Goal: Information Seeking & Learning: Learn about a topic

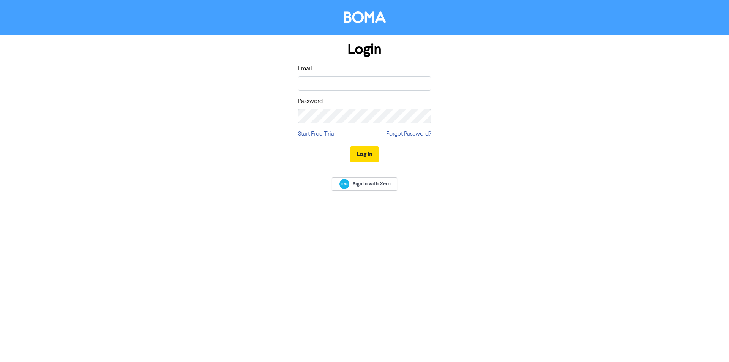
click at [381, 92] on div "Email Password" at bounding box center [364, 93] width 133 height 59
click at [379, 87] on input "email" at bounding box center [364, 83] width 133 height 14
type input "design@bottrellbusiness.com.au"
click at [350, 146] on button "Log In" at bounding box center [364, 154] width 29 height 16
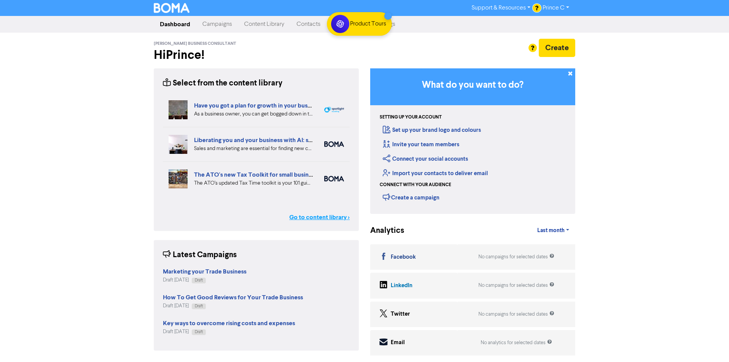
click at [312, 219] on link "Go to content library >" at bounding box center [319, 217] width 60 height 9
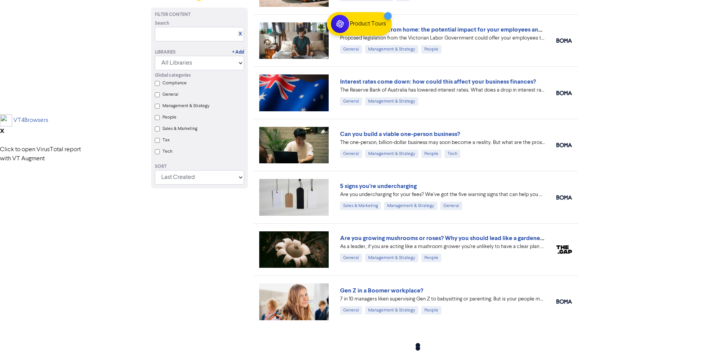
scroll to position [251, 0]
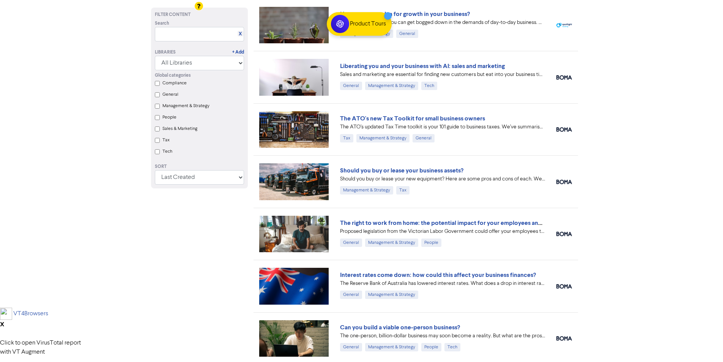
scroll to position [0, 0]
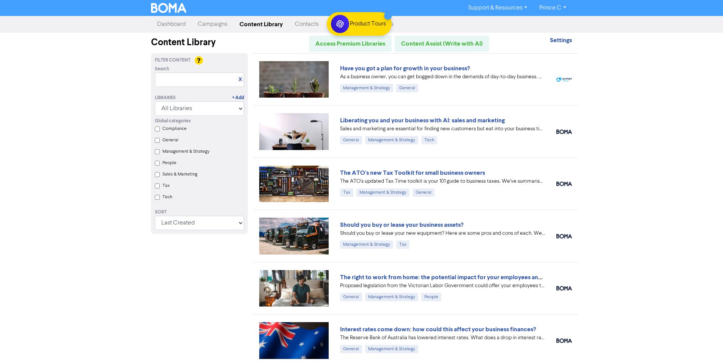
click at [651, 87] on div "Support & Resources Video Tutorials FAQ & Guides Marketing Education Prince C L…" at bounding box center [361, 181] width 723 height 362
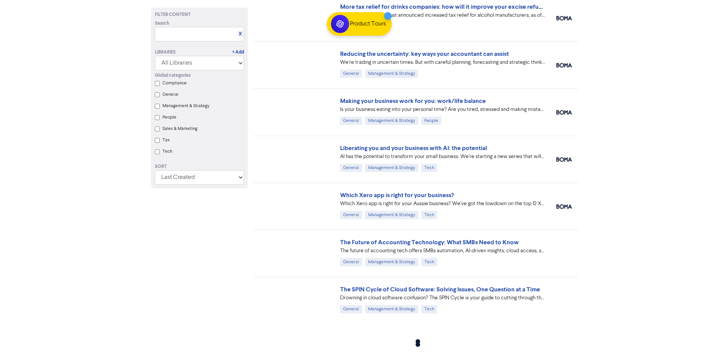
scroll to position [4352, 0]
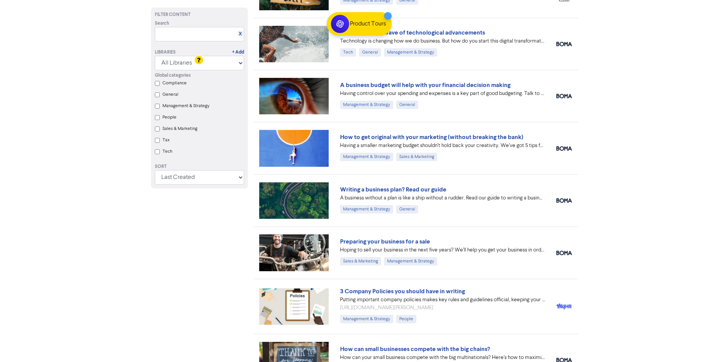
scroll to position [6816, 0]
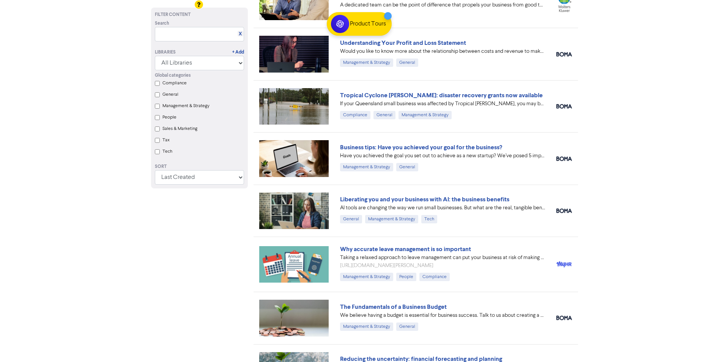
scroll to position [3643, 0]
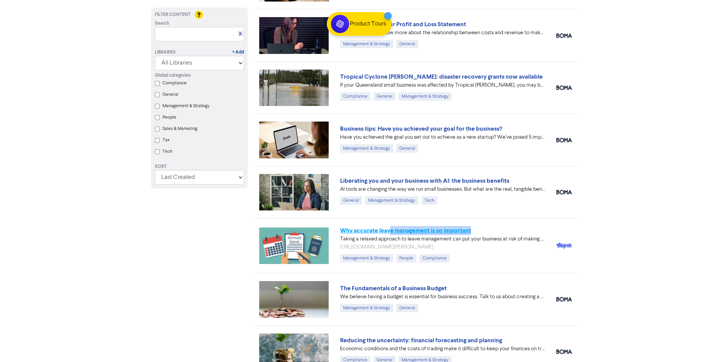
drag, startPoint x: 479, startPoint y: 230, endPoint x: 390, endPoint y: 229, distance: 89.6
click at [390, 229] on div "Why accurate leave management is so important" at bounding box center [442, 230] width 205 height 9
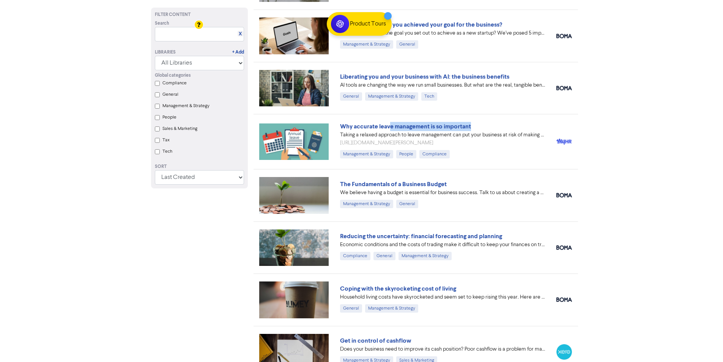
scroll to position [3757, 0]
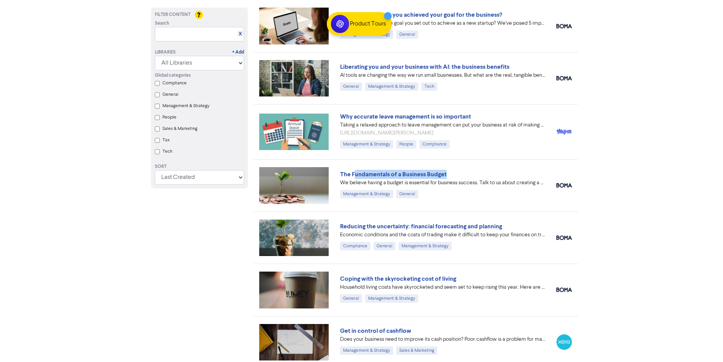
drag, startPoint x: 470, startPoint y: 170, endPoint x: 356, endPoint y: 166, distance: 114.3
click at [355, 166] on div "The Fundamentals of a Business Budget We believe having a budget is essential f…" at bounding box center [415, 185] width 324 height 52
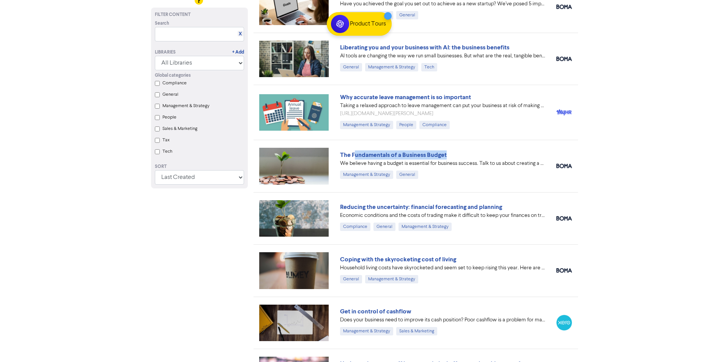
scroll to position [3795, 0]
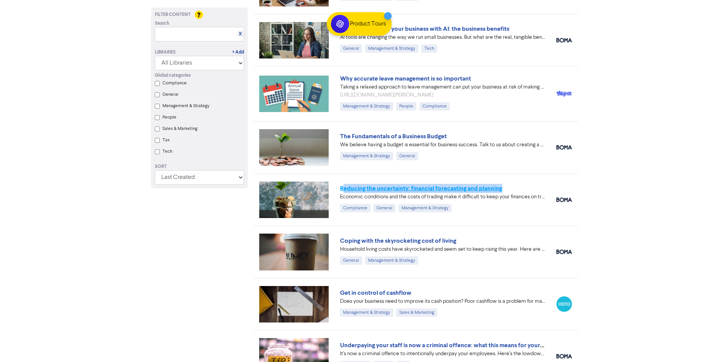
drag, startPoint x: 511, startPoint y: 190, endPoint x: 344, endPoint y: 187, distance: 166.6
click at [344, 187] on div "Reducing the uncertainty: financial forecasting and planning" at bounding box center [442, 188] width 205 height 9
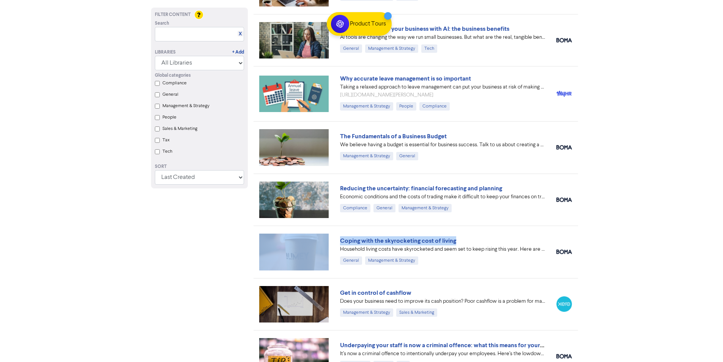
drag, startPoint x: 460, startPoint y: 244, endPoint x: 327, endPoint y: 241, distance: 132.5
click at [327, 241] on div "Coping with the skyrocketing cost of living Household living costs have skyrock…" at bounding box center [415, 251] width 324 height 52
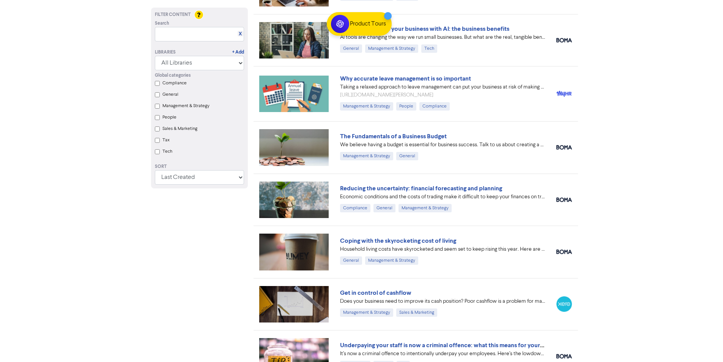
drag, startPoint x: 375, startPoint y: 242, endPoint x: 580, endPoint y: 187, distance: 211.8
click at [498, 235] on div "Coping with the skyrocketing cost of living Household living costs have skyrock…" at bounding box center [415, 251] width 324 height 52
drag, startPoint x: 467, startPoint y: 238, endPoint x: 394, endPoint y: 238, distance: 72.9
click at [394, 238] on div "Coping with the skyrocketing cost of living" at bounding box center [442, 240] width 205 height 9
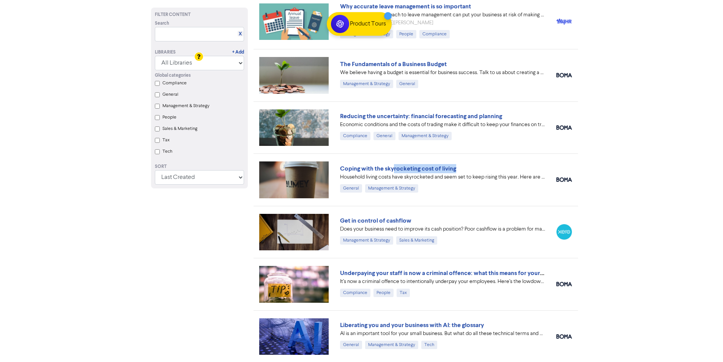
scroll to position [3909, 0]
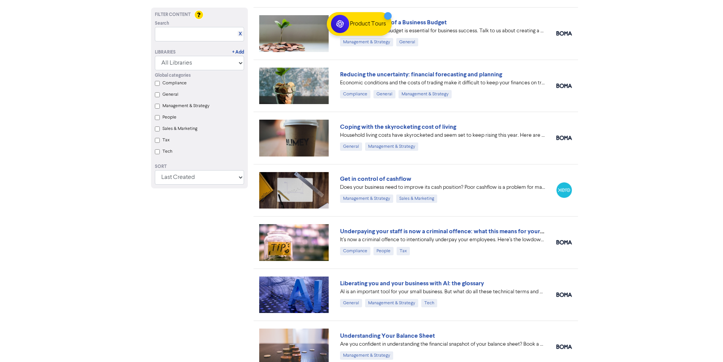
click at [422, 175] on div "Get in control of cashflow" at bounding box center [442, 178] width 205 height 9
drag, startPoint x: 419, startPoint y: 176, endPoint x: 338, endPoint y: 178, distance: 81.2
click at [338, 178] on div "Get in control of cashflow Does your business need to improve its cash position…" at bounding box center [442, 189] width 216 height 31
drag, startPoint x: 489, startPoint y: 227, endPoint x: 398, endPoint y: 223, distance: 90.4
click at [398, 223] on div "Underpaying your staff is now a criminal offence: what this means for your busi…" at bounding box center [415, 242] width 324 height 52
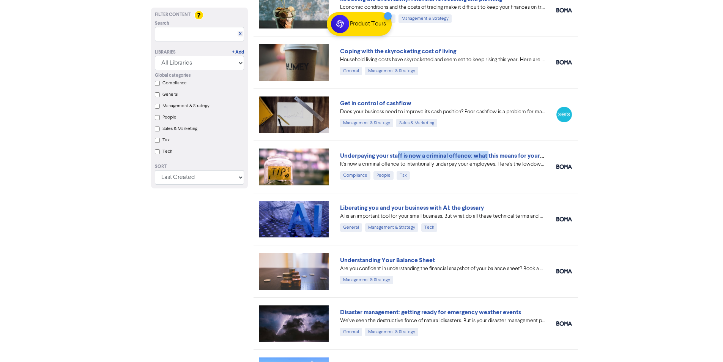
scroll to position [3985, 0]
click at [490, 207] on div "Liberating you and your business with AI: the glossary" at bounding box center [442, 207] width 205 height 9
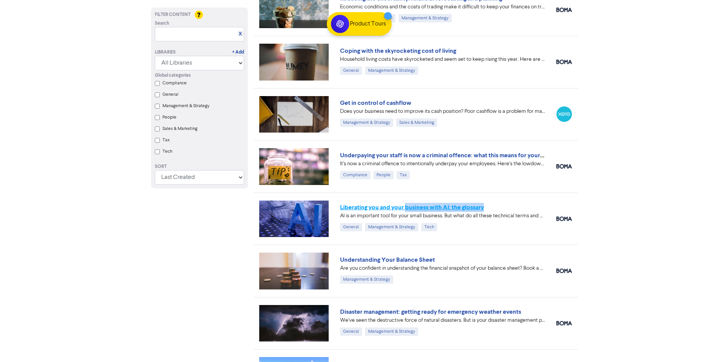
drag, startPoint x: 479, startPoint y: 207, endPoint x: 413, endPoint y: 209, distance: 66.4
click at [413, 209] on div "Liberating you and your business with AI: the glossary" at bounding box center [442, 207] width 205 height 9
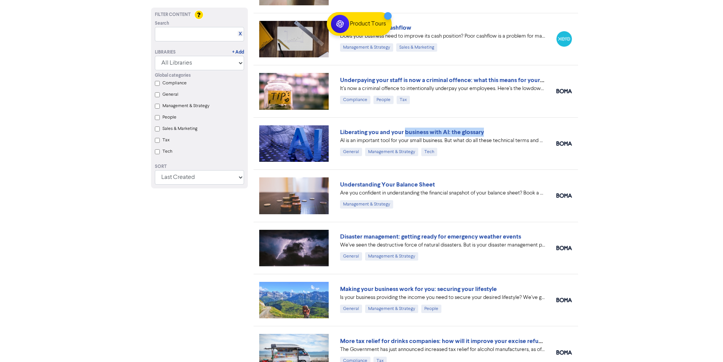
scroll to position [4061, 0]
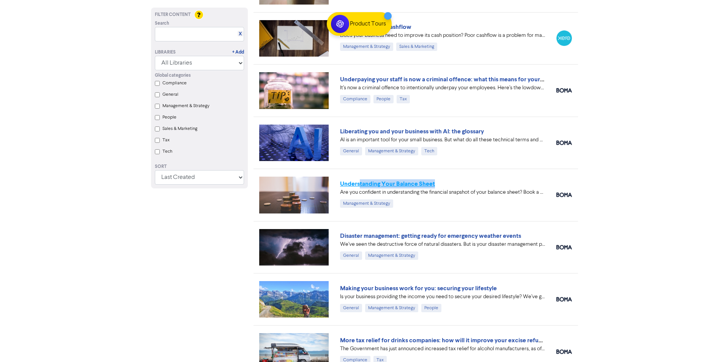
drag, startPoint x: 447, startPoint y: 185, endPoint x: 359, endPoint y: 183, distance: 88.1
click at [359, 183] on div "Understanding Your Balance Sheet" at bounding box center [442, 183] width 205 height 9
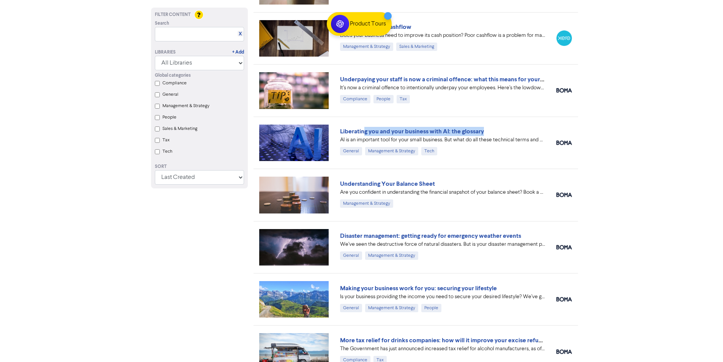
drag, startPoint x: 494, startPoint y: 129, endPoint x: 364, endPoint y: 127, distance: 129.8
click at [364, 127] on div "Liberating you and your business with AI: the glossary" at bounding box center [442, 131] width 205 height 9
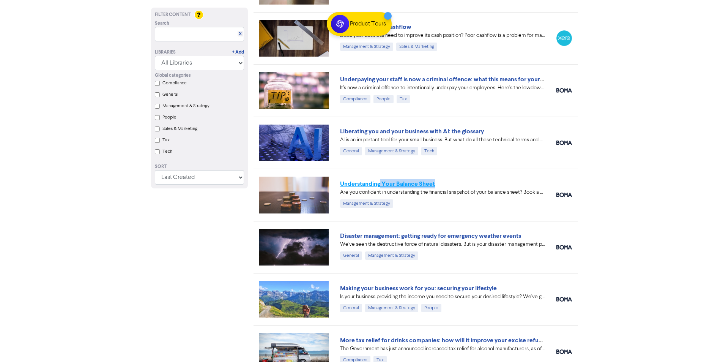
drag, startPoint x: 445, startPoint y: 182, endPoint x: 379, endPoint y: 184, distance: 65.7
click at [379, 184] on div "Understanding Your Balance Sheet" at bounding box center [442, 183] width 205 height 9
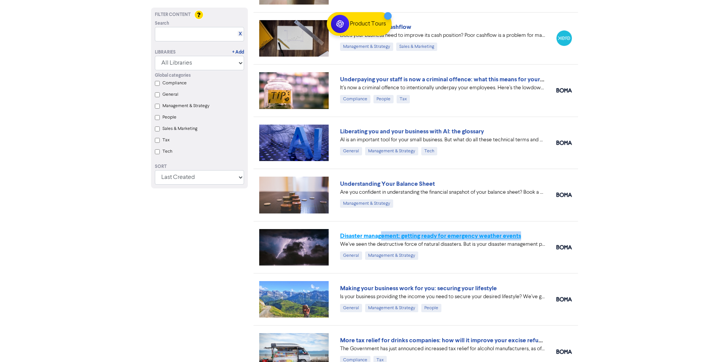
drag, startPoint x: 534, startPoint y: 230, endPoint x: 372, endPoint y: 236, distance: 161.8
click at [380, 235] on div "Disaster management: getting ready for emergency weather events We’ve seen the …" at bounding box center [415, 247] width 324 height 52
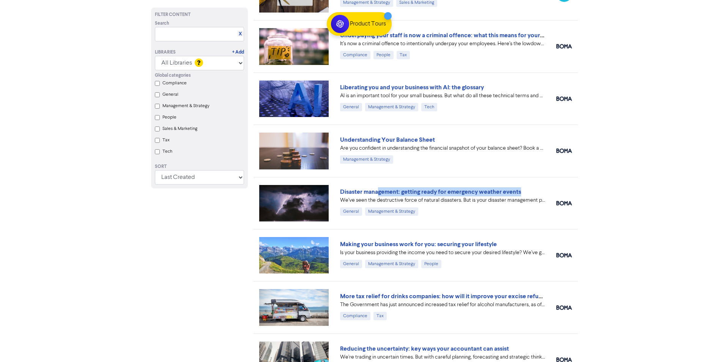
scroll to position [4175, 0]
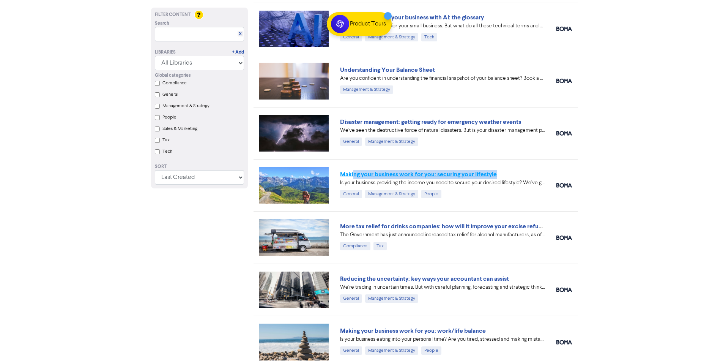
drag, startPoint x: 496, startPoint y: 170, endPoint x: 354, endPoint y: 173, distance: 142.3
click at [354, 173] on div "Making your business work for you: securing your lifestyle" at bounding box center [442, 174] width 205 height 9
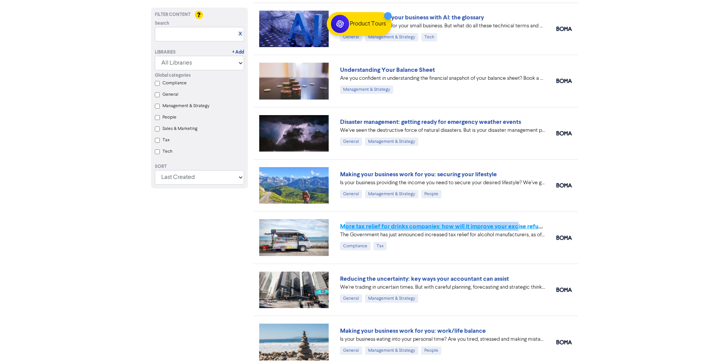
drag, startPoint x: 338, startPoint y: 218, endPoint x: 515, endPoint y: 224, distance: 176.6
click at [515, 224] on div "More tax relief for drinks companies: how will it improve your excise refund? T…" at bounding box center [415, 237] width 324 height 52
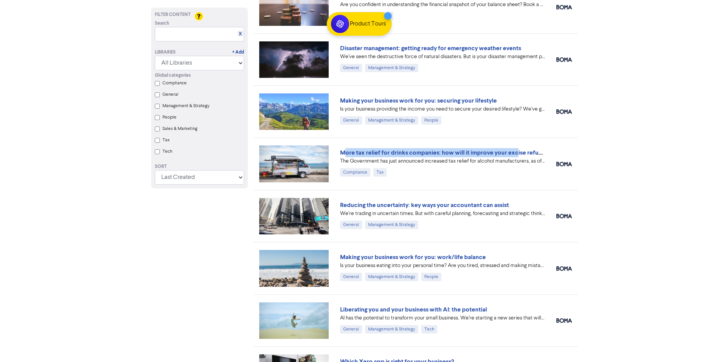
scroll to position [4251, 0]
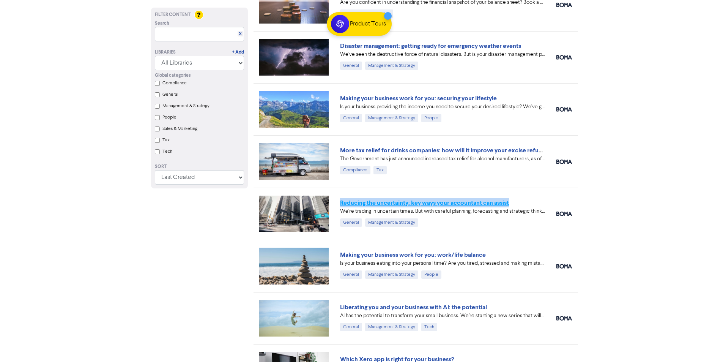
drag, startPoint x: 507, startPoint y: 202, endPoint x: 341, endPoint y: 201, distance: 166.6
click at [341, 201] on div "Reducing the uncertainty: key ways your accountant can assist" at bounding box center [442, 202] width 205 height 9
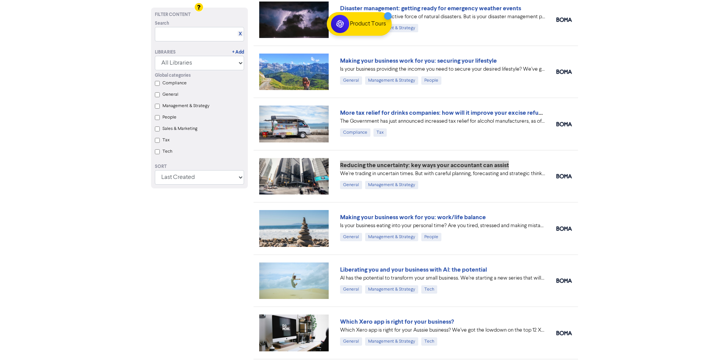
scroll to position [4288, 0]
click at [493, 215] on div "Making your business work for you: work/life balance" at bounding box center [442, 216] width 205 height 9
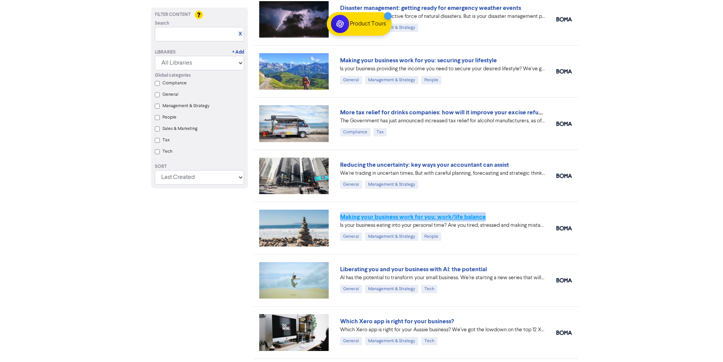
drag, startPoint x: 494, startPoint y: 217, endPoint x: 342, endPoint y: 215, distance: 151.4
click at [342, 215] on div "Making your business work for you: work/life balance" at bounding box center [442, 216] width 205 height 9
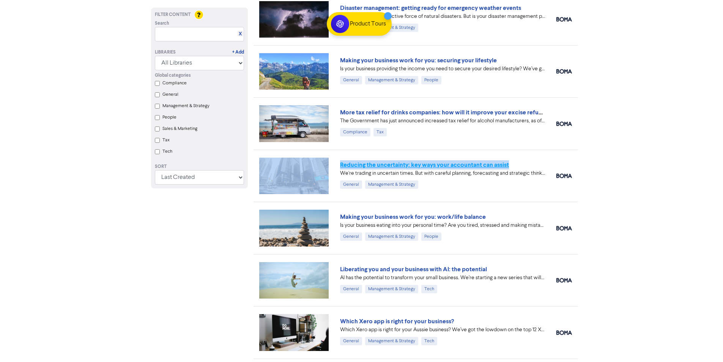
drag, startPoint x: 529, startPoint y: 162, endPoint x: 363, endPoint y: 162, distance: 165.8
click at [331, 164] on div "Reducing the uncertainty: key ways your accountant can assist We're trading in …" at bounding box center [415, 176] width 324 height 52
copy div "Reducing the uncertainty: key ways your accountant can assist"
click at [542, 162] on div "Reducing the uncertainty: key ways your accountant can assist" at bounding box center [442, 164] width 205 height 9
drag, startPoint x: 525, startPoint y: 163, endPoint x: 335, endPoint y: 157, distance: 189.8
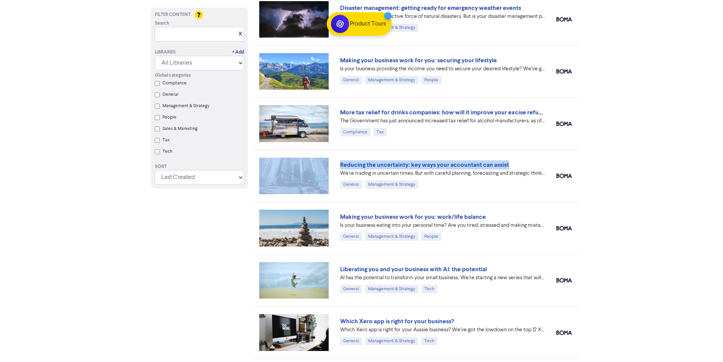
click at [335, 157] on div "Reducing the uncertainty: key ways your accountant can assist We're trading in …" at bounding box center [415, 176] width 324 height 52
copy div "Reducing the uncertainty: key ways your accountant can assist"
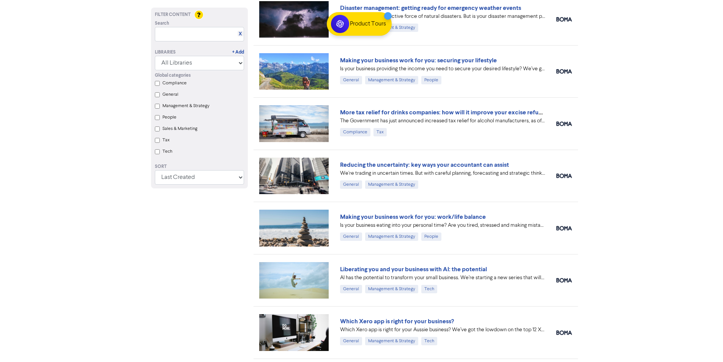
click at [507, 264] on div "Liberating you and your business with AI: the potential" at bounding box center [442, 268] width 205 height 9
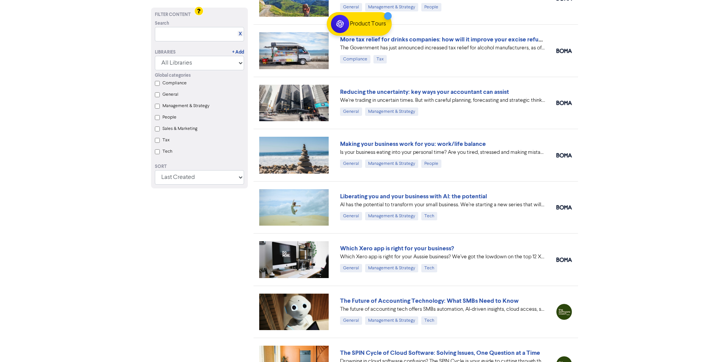
scroll to position [4364, 0]
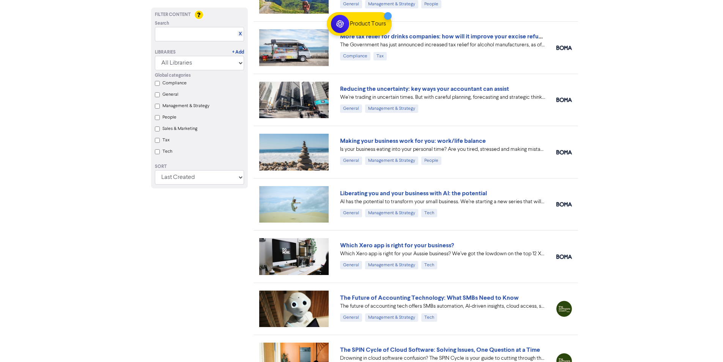
drag, startPoint x: 513, startPoint y: 190, endPoint x: 339, endPoint y: 195, distance: 173.9
click at [339, 195] on div "Liberating you and your business with AI: the potential AI has the potential to…" at bounding box center [442, 204] width 216 height 31
click at [454, 228] on div "Liberating you and your business with AI: the potential AI has the potential to…" at bounding box center [415, 204] width 324 height 52
click at [467, 239] on div "Which Xero app is right for your business? Which Xero app is right for your Aus…" at bounding box center [415, 256] width 324 height 52
drag, startPoint x: 467, startPoint y: 239, endPoint x: 403, endPoint y: 239, distance: 64.1
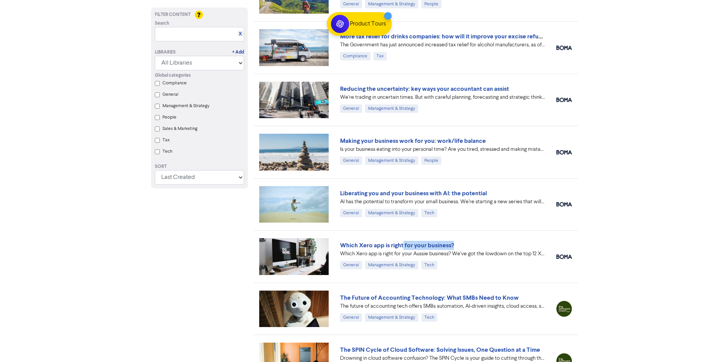
click at [403, 239] on div "Which Xero app is right for your business? Which Xero app is right for your Aus…" at bounding box center [415, 256] width 324 height 52
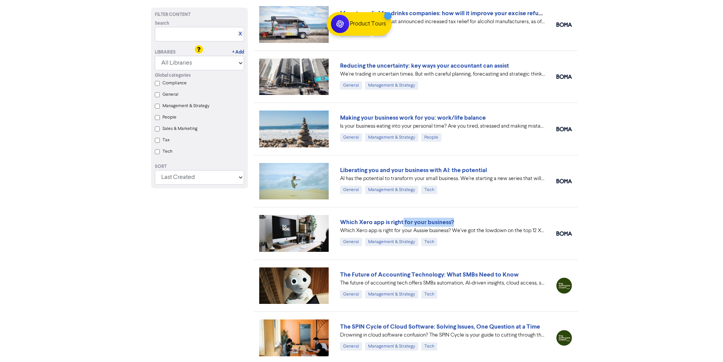
scroll to position [4478, 0]
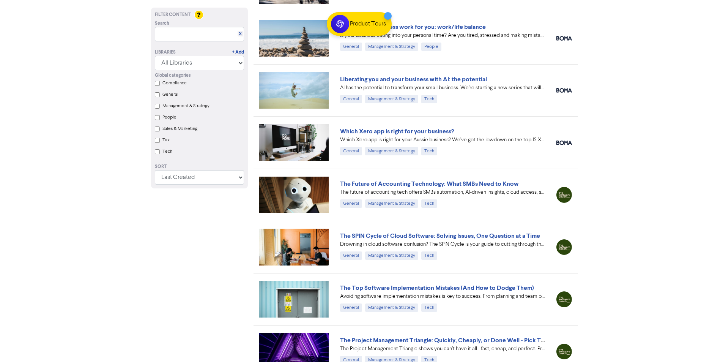
click at [523, 171] on div "The Future of Accounting Technology: What SMBs Need to Know The future of accou…" at bounding box center [415, 194] width 324 height 52
drag, startPoint x: 527, startPoint y: 180, endPoint x: 396, endPoint y: 181, distance: 130.9
click at [396, 181] on div "The Future of Accounting Technology: What SMBs Need to Know" at bounding box center [442, 183] width 205 height 9
drag, startPoint x: 536, startPoint y: 180, endPoint x: 446, endPoint y: 178, distance: 90.0
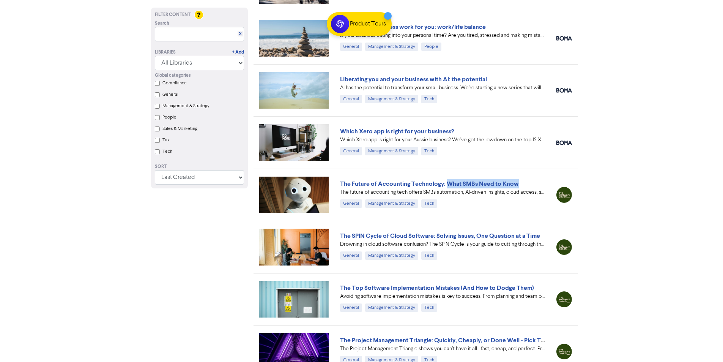
click at [446, 178] on div "The Future of Accounting Technology: What SMBs Need to Know The future of accou…" at bounding box center [415, 194] width 324 height 52
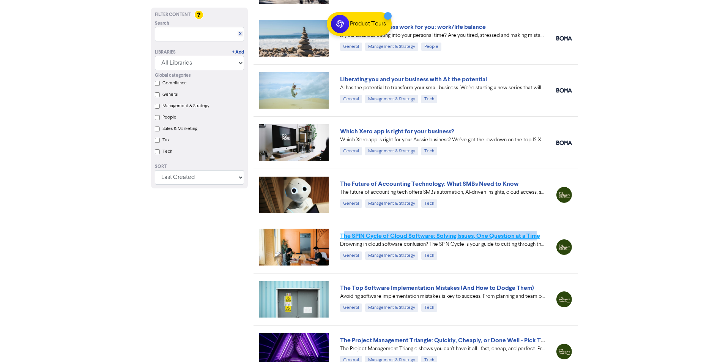
drag, startPoint x: 345, startPoint y: 228, endPoint x: 509, endPoint y: 235, distance: 163.7
click at [538, 238] on div "The SPIN Cycle of Cloud Software: Solving Issues, One Question at a Time Drowni…" at bounding box center [415, 246] width 324 height 52
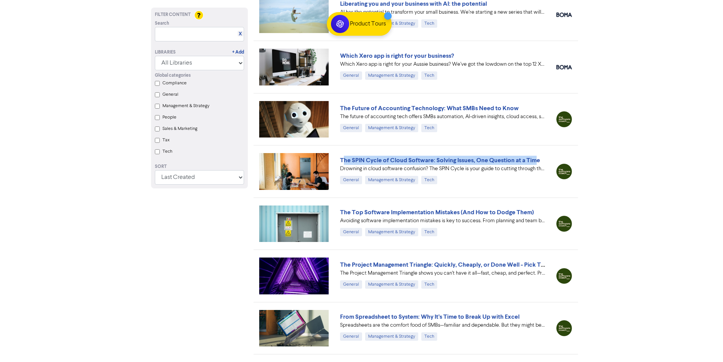
scroll to position [4554, 0]
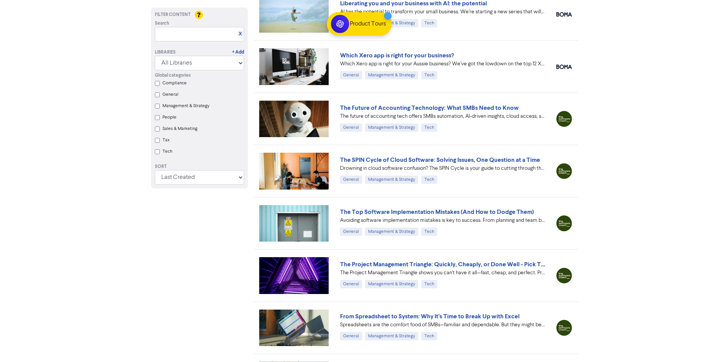
click at [427, 195] on div "The SPIN Cycle of Cloud Software: Solving Issues, One Question at a Time Drowni…" at bounding box center [415, 171] width 324 height 52
drag, startPoint x: 338, startPoint y: 203, endPoint x: 502, endPoint y: 209, distance: 163.7
click at [502, 209] on div "The Top Software Implementation Mistakes (And How to Dodge Them) Avoiding softw…" at bounding box center [415, 223] width 324 height 52
drag, startPoint x: 341, startPoint y: 149, endPoint x: 553, endPoint y: 158, distance: 212.7
click at [553, 158] on div "The SPIN Cycle of Cloud Software: Solving Issues, One Question at a Time Drowni…" at bounding box center [415, 171] width 324 height 52
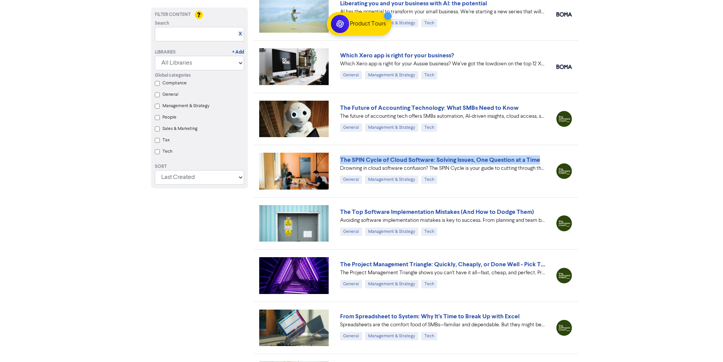
copy link "The SPIN Cycle of Cloud Software: Solving Issues, One Question at a Time"
click at [339, 256] on div "The Project Management Triangle: Quickly, Cheaply, or Done Well - Pick Two! The…" at bounding box center [415, 275] width 324 height 52
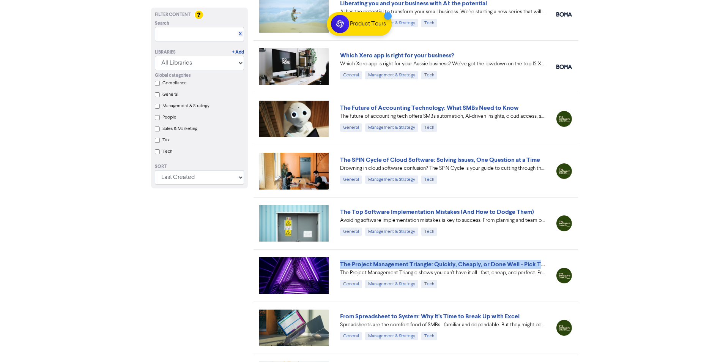
drag, startPoint x: 340, startPoint y: 257, endPoint x: 538, endPoint y: 257, distance: 198.5
click at [538, 257] on div "The Project Management Triangle: Quickly, Cheaply, or Done Well - Pick Two! The…" at bounding box center [415, 275] width 324 height 52
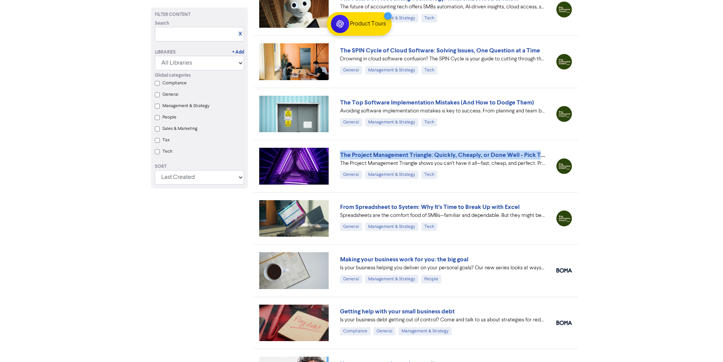
scroll to position [4668, 0]
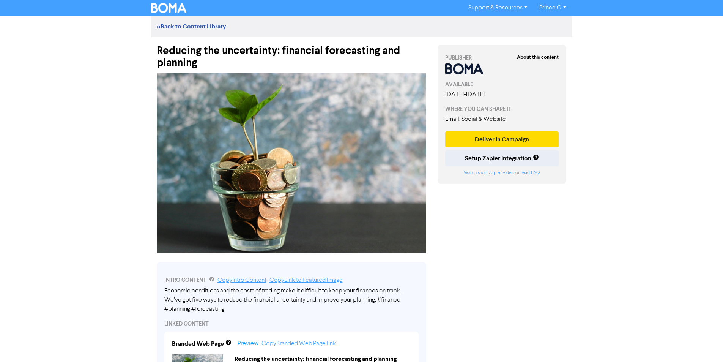
click at [248, 340] on link "Preview" at bounding box center [248, 343] width 21 height 6
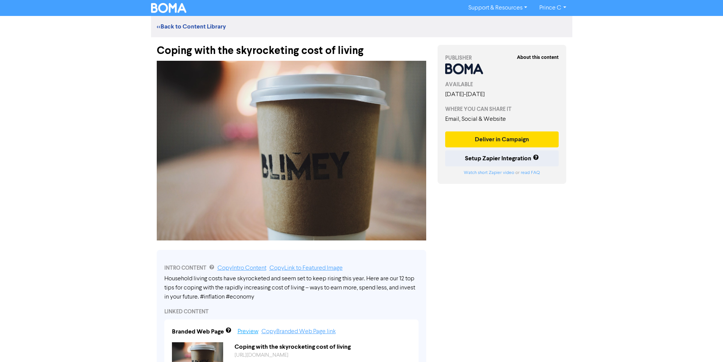
click at [243, 333] on link "Preview" at bounding box center [248, 331] width 21 height 6
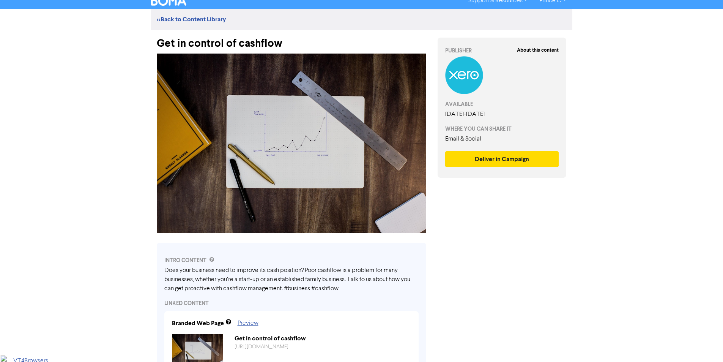
scroll to position [114, 0]
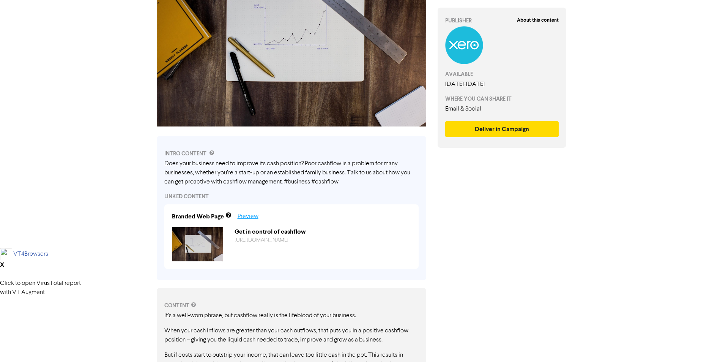
click at [250, 213] on link "Preview" at bounding box center [248, 216] width 21 height 6
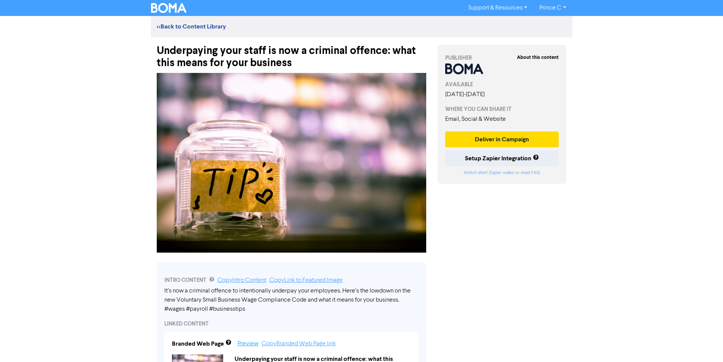
drag, startPoint x: 247, startPoint y: 340, endPoint x: 244, endPoint y: 346, distance: 7.0
click at [244, 346] on link "Preview" at bounding box center [248, 343] width 21 height 6
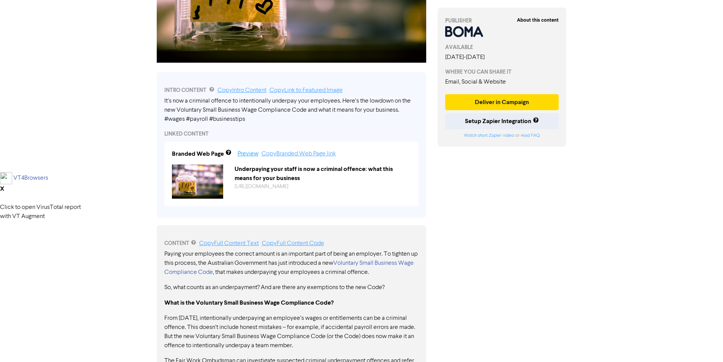
click at [250, 157] on link "Preview" at bounding box center [248, 154] width 21 height 6
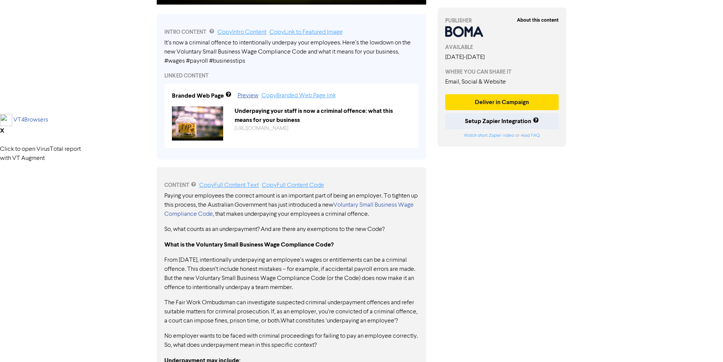
scroll to position [213, 0]
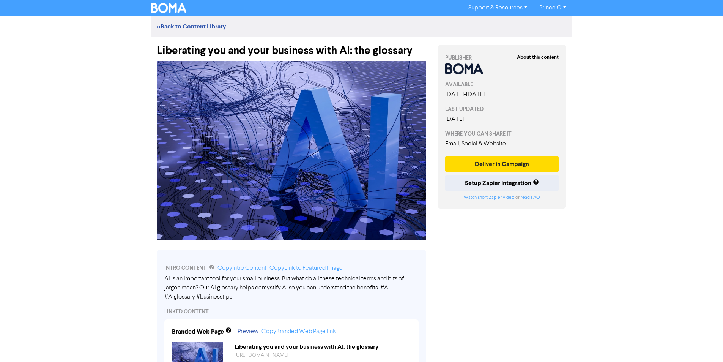
scroll to position [114, 0]
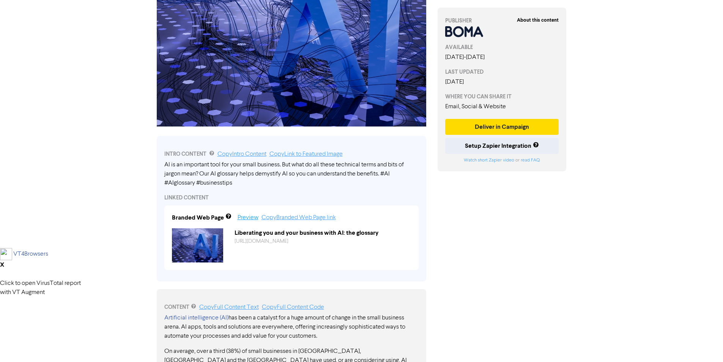
click at [247, 217] on link "Preview" at bounding box center [248, 217] width 21 height 6
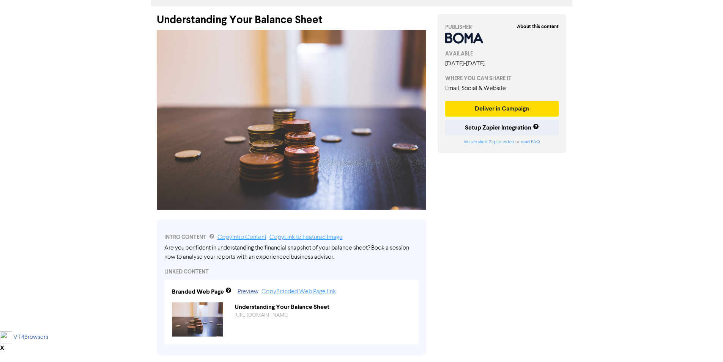
scroll to position [76, 0]
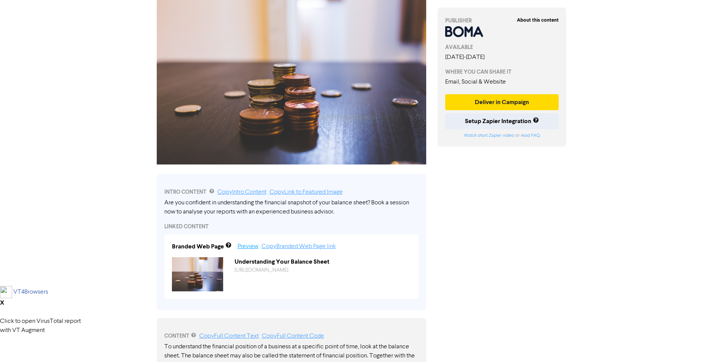
click at [251, 248] on link "Preview" at bounding box center [248, 246] width 21 height 6
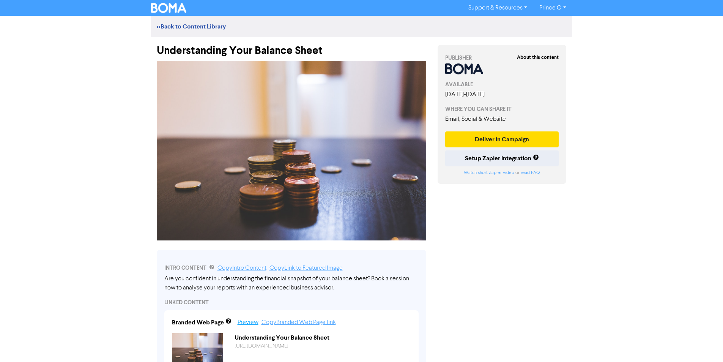
click at [247, 325] on link "Preview" at bounding box center [248, 322] width 21 height 6
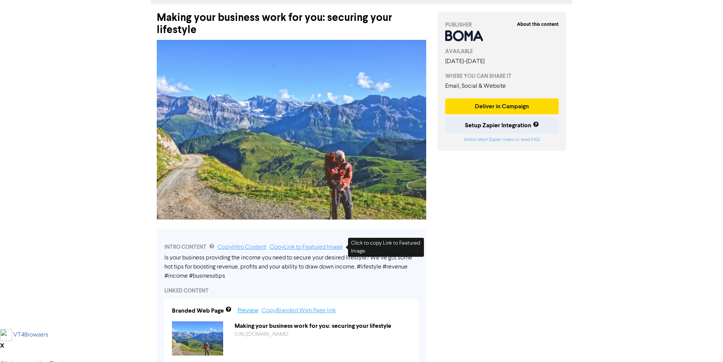
scroll to position [76, 0]
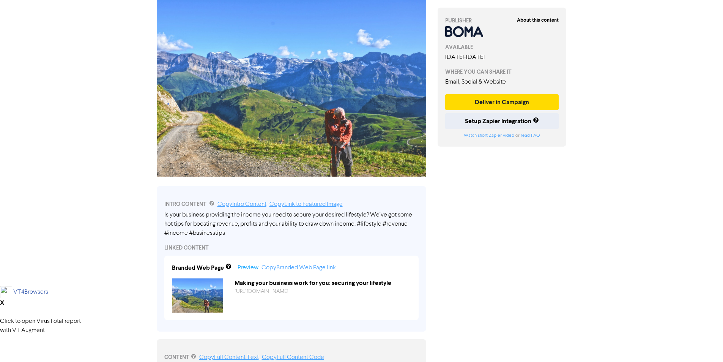
click at [240, 270] on link "Preview" at bounding box center [248, 267] width 21 height 6
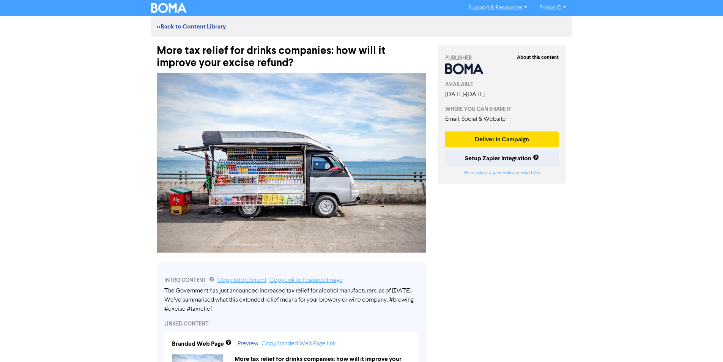
scroll to position [76, 0]
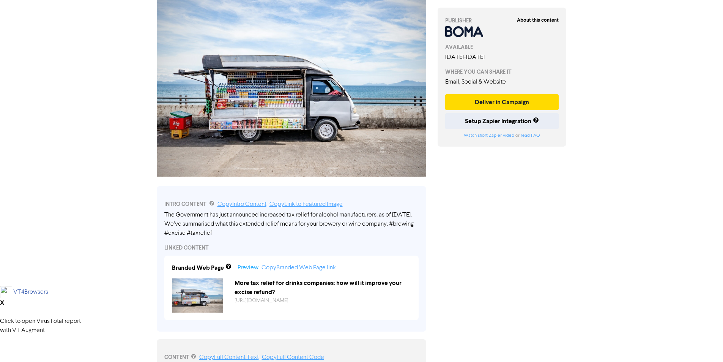
click at [246, 269] on link "Preview" at bounding box center [248, 267] width 21 height 6
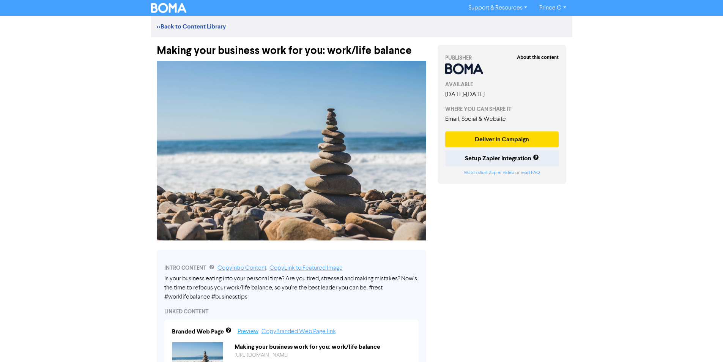
click at [244, 330] on link "Preview" at bounding box center [248, 331] width 21 height 6
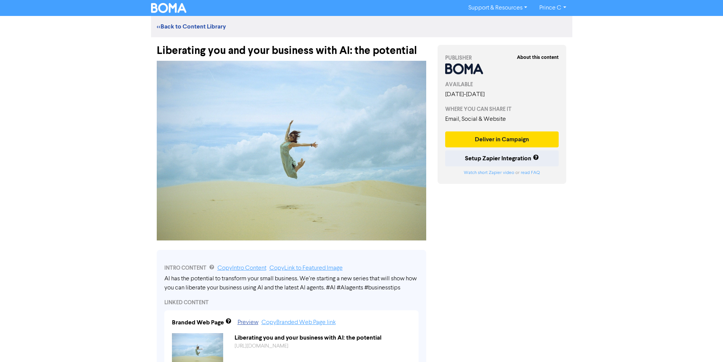
click at [686, 243] on div "Support & Resources Video Tutorials FAQ & Guides Marketing Education Prince C L…" at bounding box center [361, 181] width 723 height 362
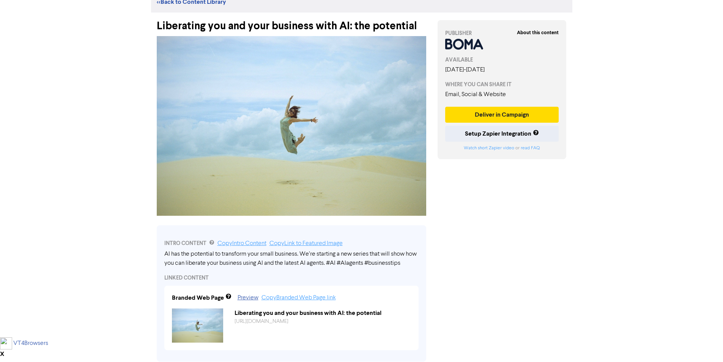
scroll to position [38, 0]
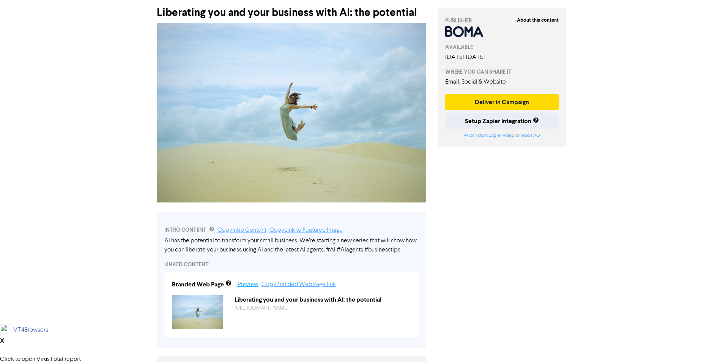
click at [252, 281] on link "Preview" at bounding box center [248, 284] width 21 height 6
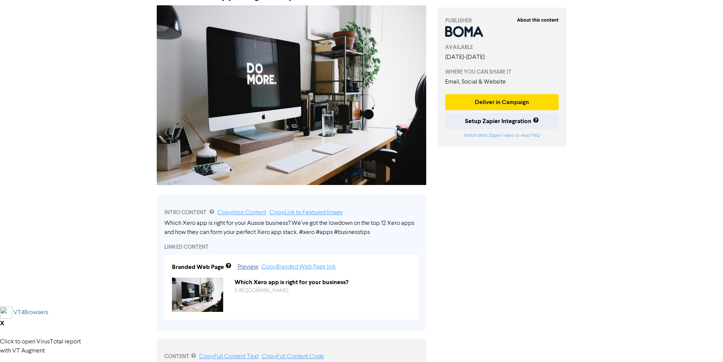
scroll to position [114, 0]
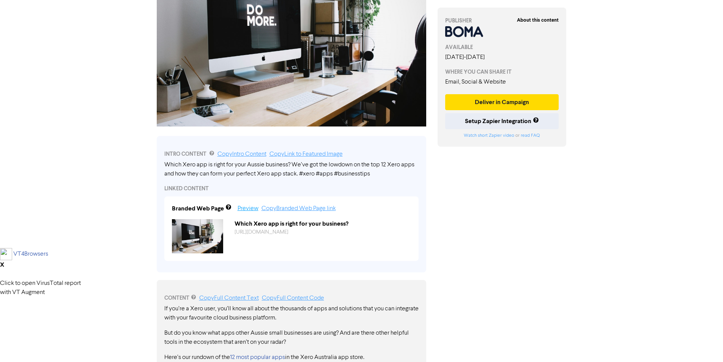
click at [250, 205] on link "Preview" at bounding box center [248, 208] width 21 height 6
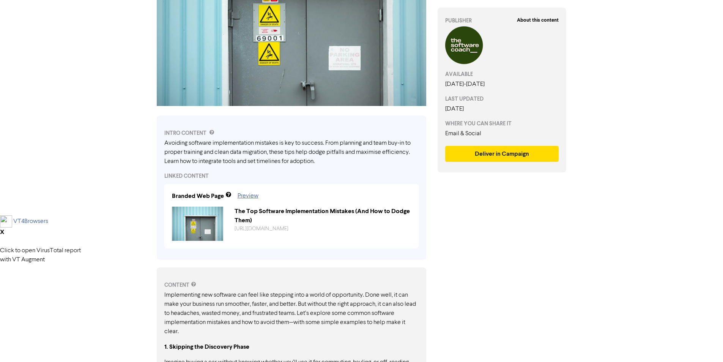
scroll to position [152, 0]
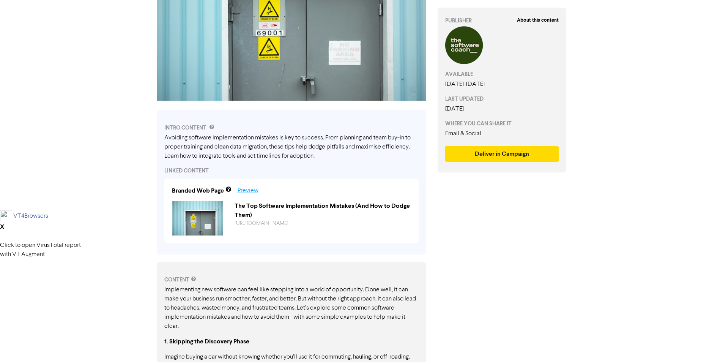
click at [248, 188] on link "Preview" at bounding box center [248, 190] width 21 height 6
